Goal: Check status: Check status

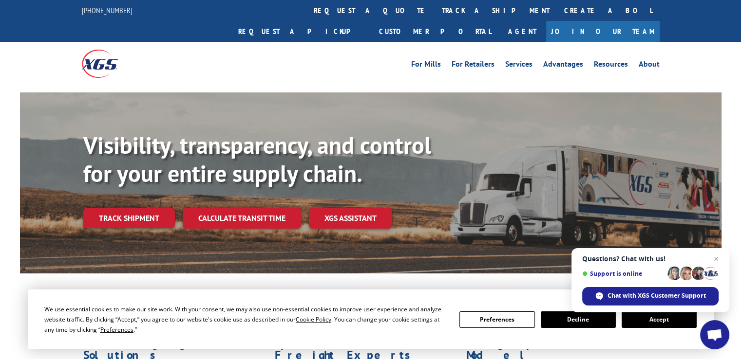
click at [654, 322] on button "Accept" at bounding box center [659, 320] width 75 height 17
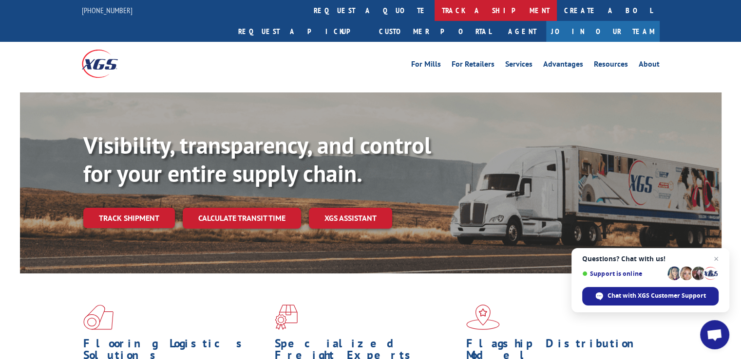
click at [435, 10] on link "track a shipment" at bounding box center [496, 10] width 122 height 21
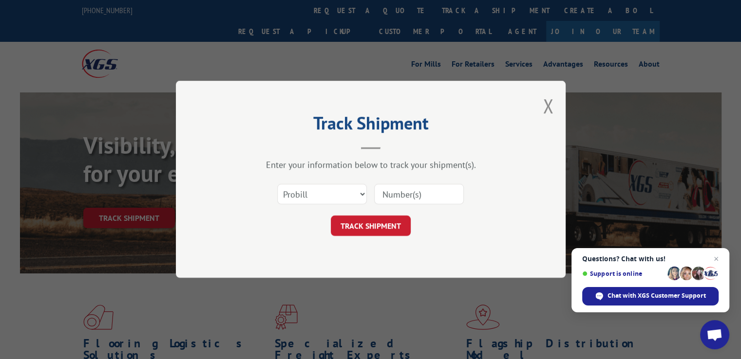
click at [424, 191] on input at bounding box center [419, 195] width 90 height 20
paste input "31511546"
type input "31511546"
click at [357, 226] on button "TRACK SHIPMENT" at bounding box center [371, 226] width 80 height 20
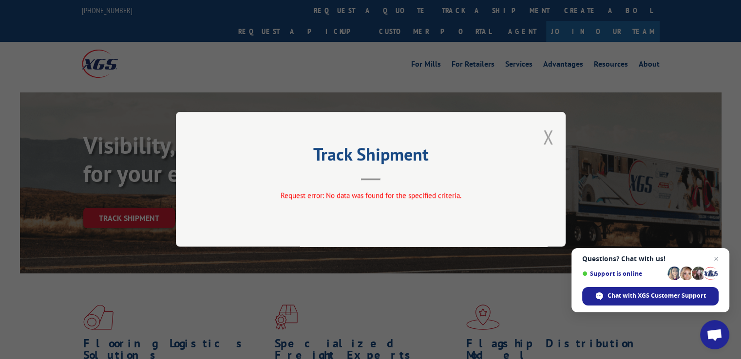
click at [551, 133] on button "Close modal" at bounding box center [548, 137] width 11 height 26
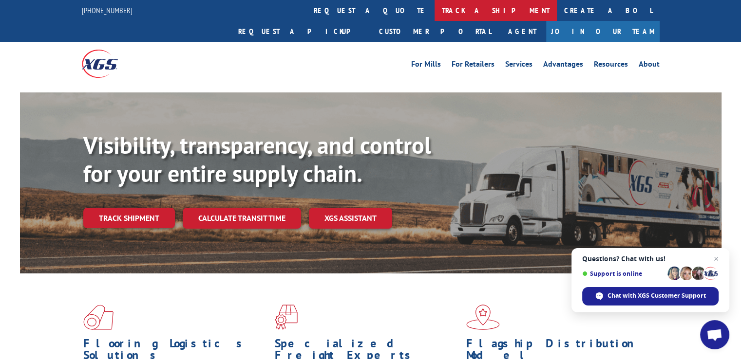
click at [435, 12] on link "track a shipment" at bounding box center [496, 10] width 122 height 21
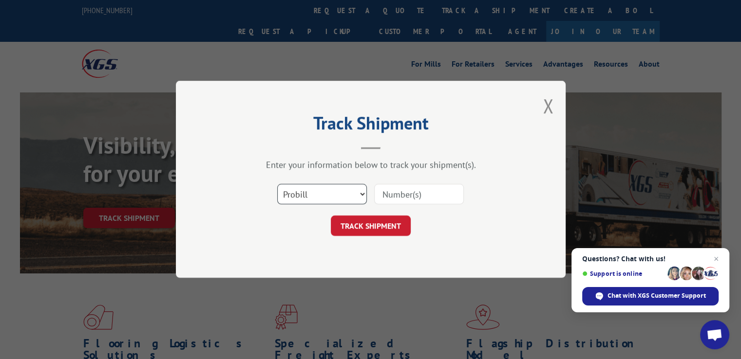
click at [362, 197] on select "Select category... Probill BOL PO" at bounding box center [322, 195] width 90 height 20
select select "bol"
click at [277, 185] on select "Select category... Probill BOL PO" at bounding box center [322, 195] width 90 height 20
click at [418, 196] on input at bounding box center [419, 195] width 90 height 20
drag, startPoint x: 418, startPoint y: 196, endPoint x: 399, endPoint y: 191, distance: 19.7
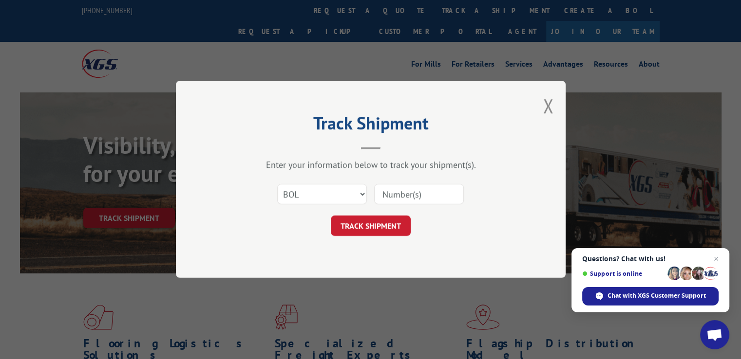
paste input "31511546"
type input "31511546"
click at [368, 226] on button "TRACK SHIPMENT" at bounding box center [371, 226] width 80 height 20
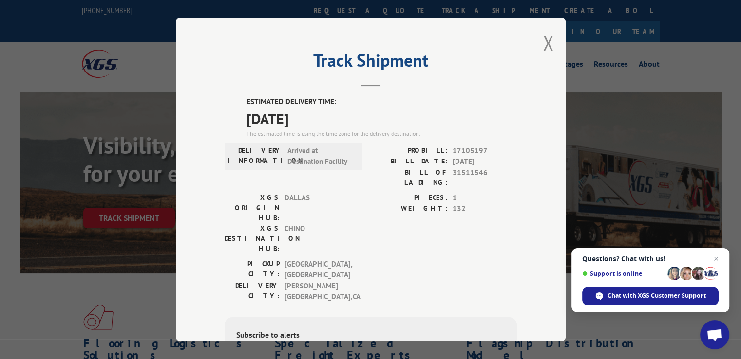
click at [472, 97] on label "ESTIMATED DELIVERY TIME:" at bounding box center [381, 101] width 270 height 11
click at [474, 259] on div "[GEOGRAPHIC_DATA]: [GEOGRAPHIC_DATA] , [GEOGRAPHIC_DATA] [GEOGRAPHIC_DATA]: [GE…" at bounding box center [371, 283] width 292 height 49
click at [546, 41] on button "Close modal" at bounding box center [548, 43] width 11 height 26
